Goal: Task Accomplishment & Management: Manage account settings

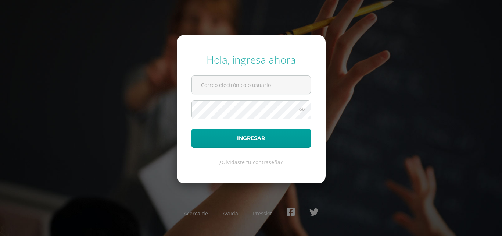
click at [277, 84] on input "text" at bounding box center [251, 85] width 119 height 18
click at [257, 86] on input "cg" at bounding box center [251, 85] width 119 height 18
type input "cgcotiadm@sagradocorazon.edu.gt"
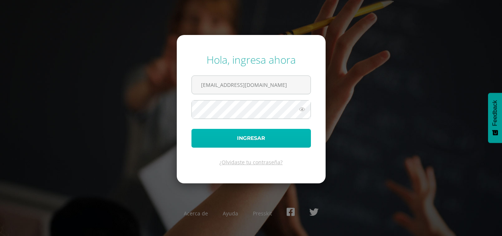
click at [265, 135] on button "Ingresar" at bounding box center [252, 138] width 120 height 19
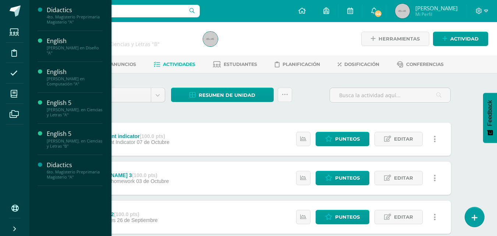
click at [75, 19] on div "4to. Magisterio Preprimaria Magisterio "A"" at bounding box center [75, 19] width 56 height 10
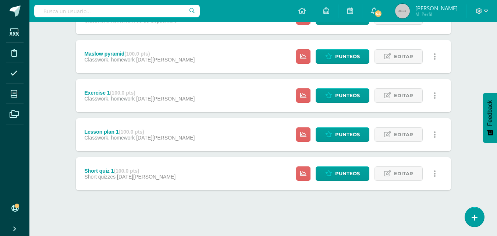
scroll to position [317, 0]
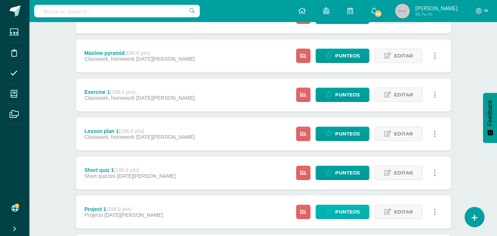
click at [338, 210] on span "Punteos" at bounding box center [347, 212] width 25 height 14
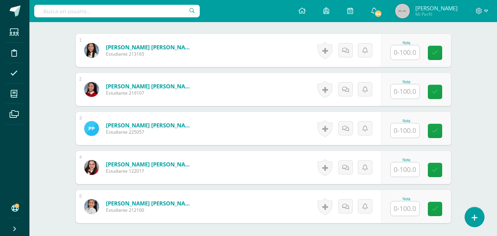
scroll to position [218, 0]
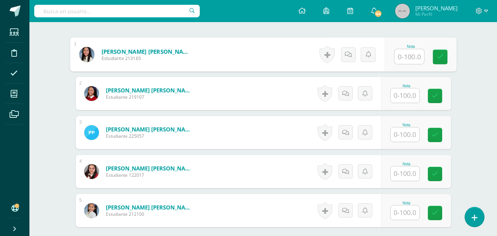
click at [411, 58] on input "text" at bounding box center [408, 56] width 29 height 15
click at [409, 56] on input "text" at bounding box center [408, 56] width 29 height 15
click at [405, 54] on input "text" at bounding box center [408, 56] width 29 height 15
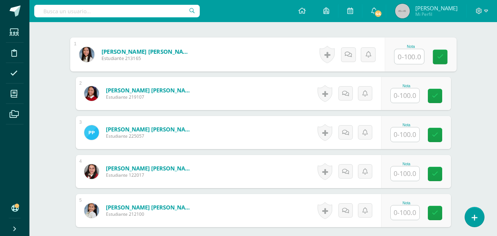
click at [405, 54] on input "text" at bounding box center [408, 56] width 29 height 15
type input "100"
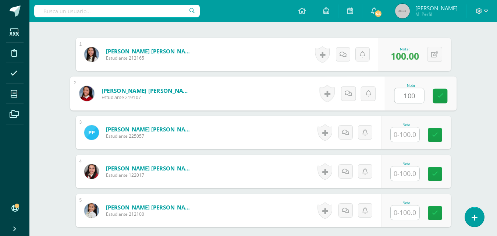
type input "100"
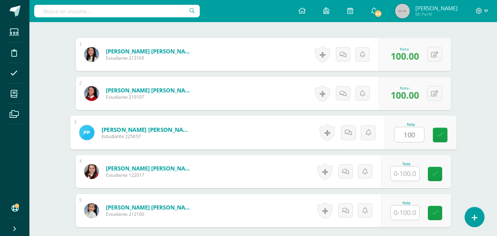
type input "100"
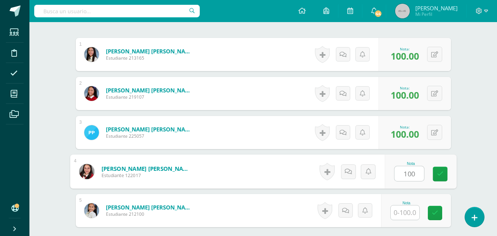
type input "100"
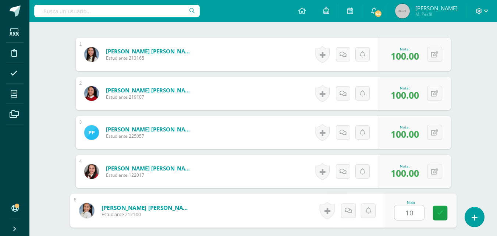
type input "100"
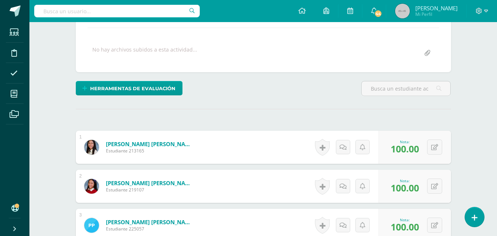
scroll to position [0, 0]
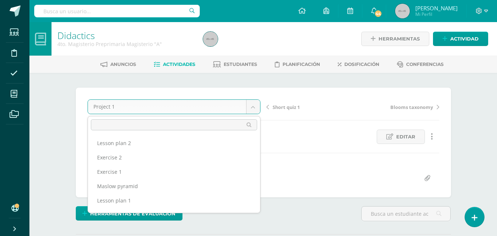
scroll to position [113, 0]
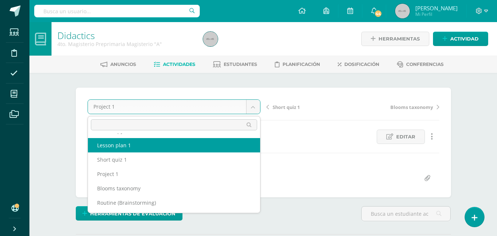
select select "/dashboard/teacher/grade-activity/206643/"
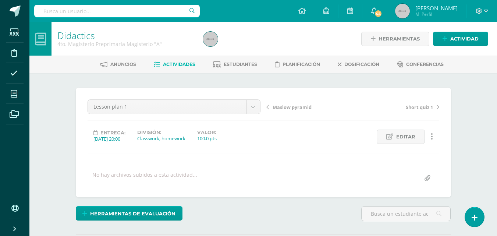
click at [256, 110] on body "Estudiantes Disciplina Asistencia Mis cursos Archivos Soporte Ayuda Reportar un…" at bounding box center [248, 145] width 497 height 291
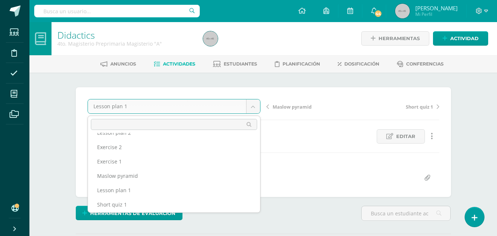
scroll to position [67, 0]
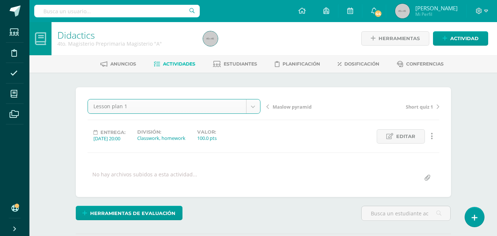
click at [411, 138] on span "Editar" at bounding box center [405, 136] width 19 height 14
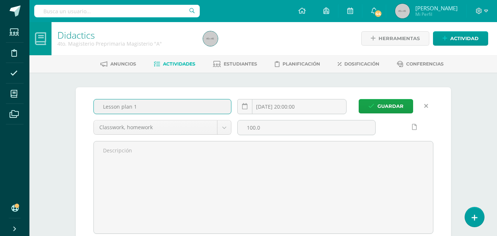
drag, startPoint x: 131, startPoint y: 106, endPoint x: 103, endPoint y: 107, distance: 28.0
click at [103, 107] on input "Lesson plan 1" at bounding box center [163, 106] width 138 height 14
type input "Worsheet 1"
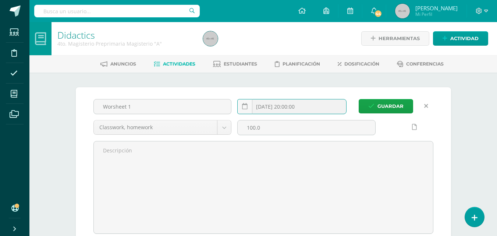
click at [317, 104] on input "2025-08-27 20:00:00" at bounding box center [292, 106] width 108 height 14
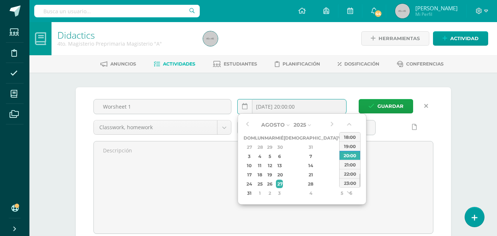
click at [282, 175] on div "20" at bounding box center [279, 174] width 7 height 8
type input "2025-08-20 20:00"
click at [396, 105] on span "Guardar" at bounding box center [390, 106] width 26 height 14
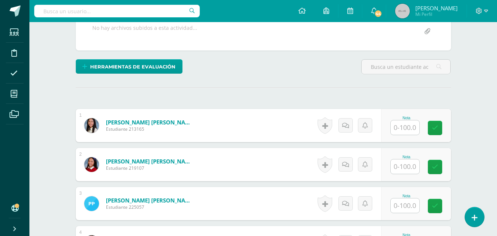
scroll to position [146, 0]
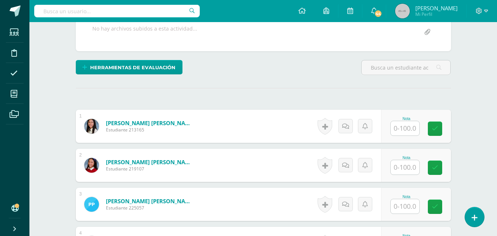
click at [411, 130] on input "text" at bounding box center [405, 128] width 29 height 14
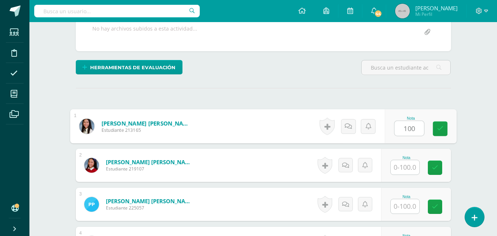
type input "100"
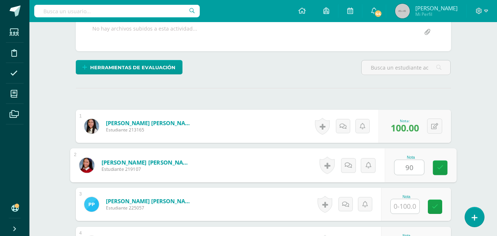
click at [437, 169] on icon at bounding box center [440, 167] width 7 height 6
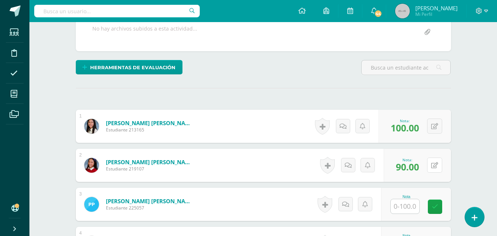
click at [431, 166] on div "0 [GEOGRAPHIC_DATA] Logros obtenidos Aún no hay logros agregados Nota: 90.00" at bounding box center [417, 165] width 67 height 33
click at [413, 168] on span "90.00" at bounding box center [412, 166] width 24 height 13
click at [438, 164] on button at bounding box center [439, 164] width 15 height 15
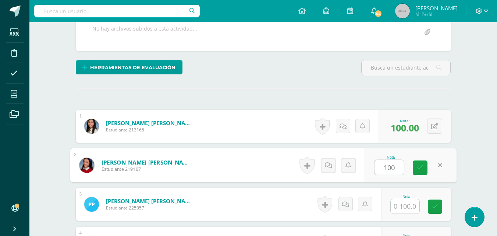
type input "100"
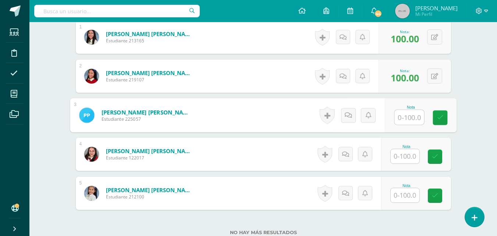
scroll to position [235, 0]
click at [405, 197] on input "text" at bounding box center [405, 195] width 29 height 14
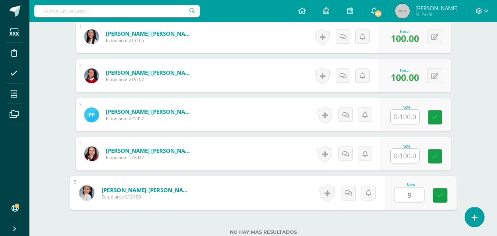
type input "90"
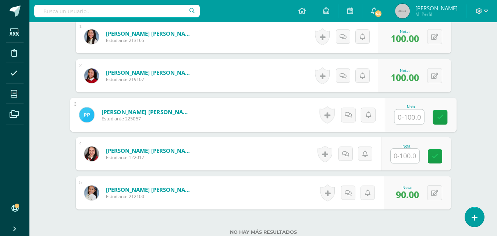
click at [405, 118] on input "text" at bounding box center [408, 117] width 29 height 15
type input "50"
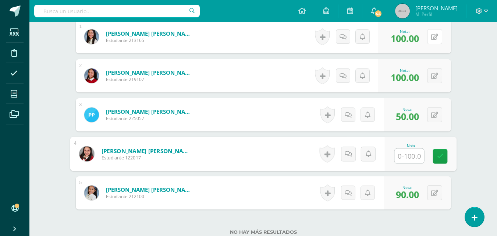
click at [437, 38] on icon at bounding box center [434, 37] width 7 height 6
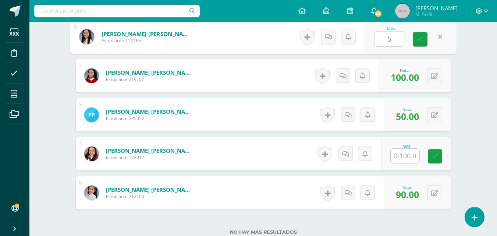
type input "50"
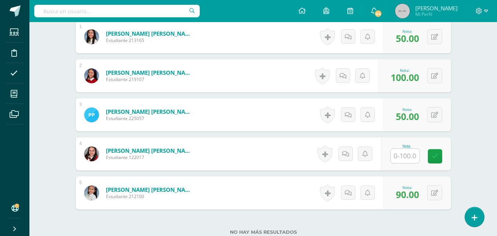
click at [409, 156] on input "text" at bounding box center [405, 156] width 29 height 14
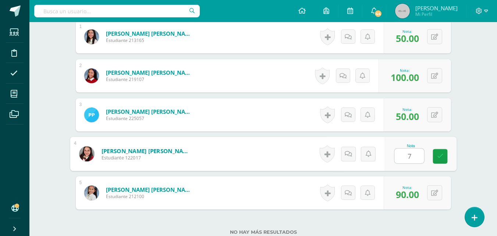
type input "70"
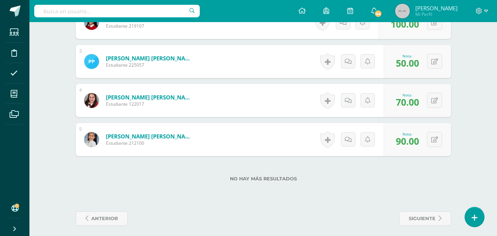
scroll to position [293, 0]
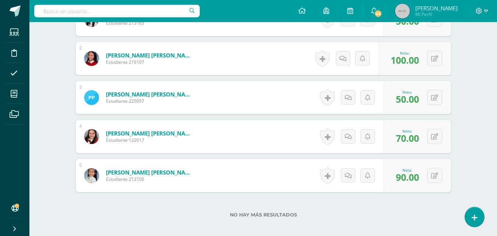
click at [268, 139] on form "[PERSON_NAME] [PERSON_NAME] Estudiante 122017 Nota 70.00 0 [GEOGRAPHIC_DATA]" at bounding box center [263, 136] width 375 height 33
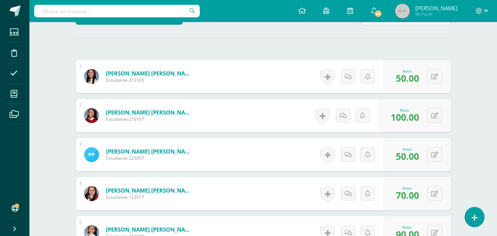
scroll to position [0, 0]
